Goal: Find specific page/section: Find specific page/section

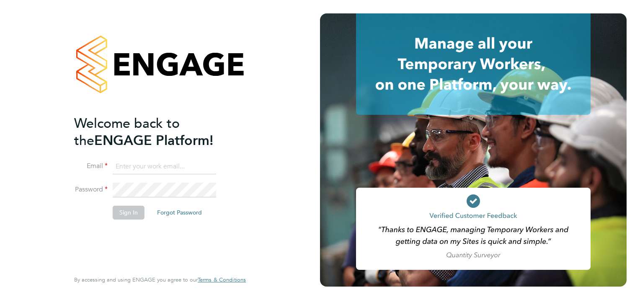
click at [197, 168] on input at bounding box center [164, 166] width 103 height 15
type input "[PERSON_NAME][EMAIL_ADDRESS][PERSON_NAME][DOMAIN_NAME]"
click at [134, 212] on button "Sign In" at bounding box center [129, 212] width 32 height 13
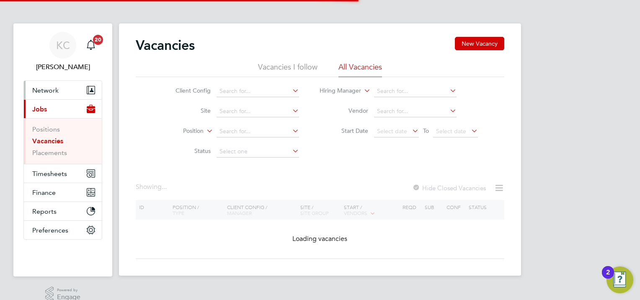
click at [53, 89] on span "Network" at bounding box center [45, 90] width 26 height 8
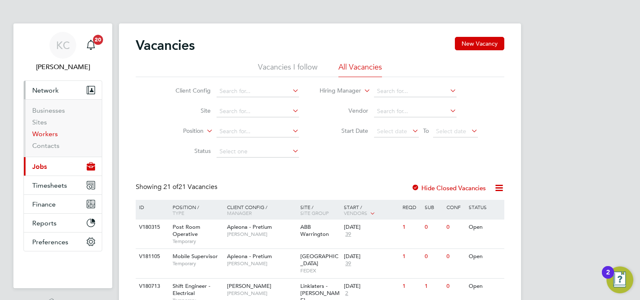
click at [45, 136] on link "Workers" at bounding box center [45, 134] width 26 height 8
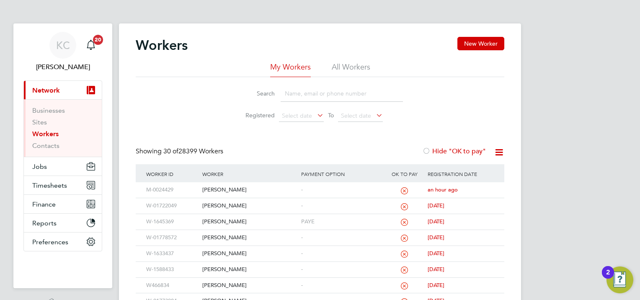
click at [363, 99] on input at bounding box center [342, 93] width 122 height 16
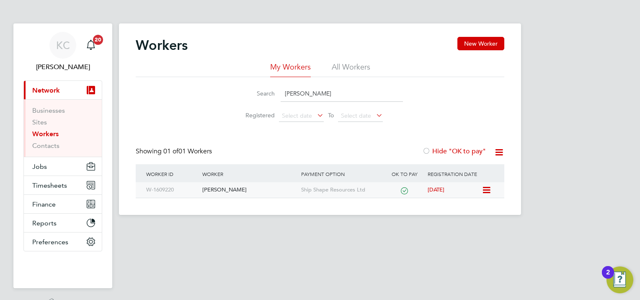
type input "sriman"
click at [223, 191] on div "Srimani Bastian" at bounding box center [249, 190] width 98 height 16
